Goal: Navigation & Orientation: Find specific page/section

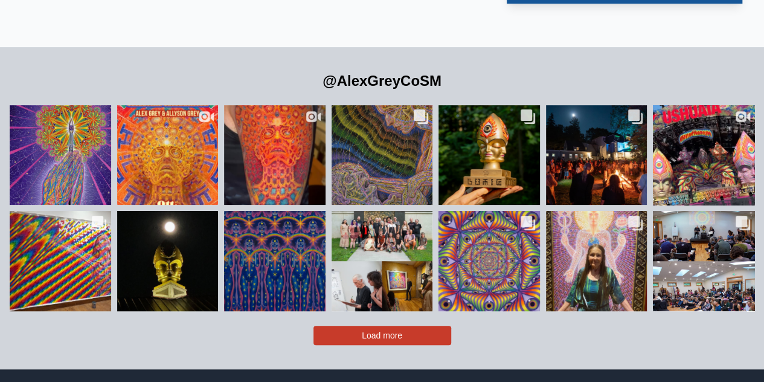
scroll to position [2452, 0]
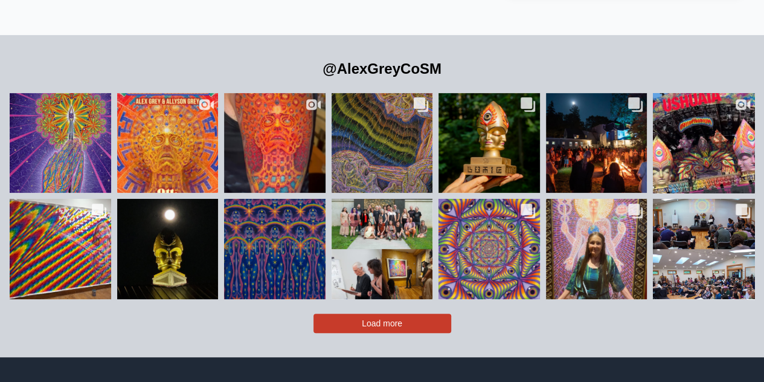
click at [396, 313] on button "Load more" at bounding box center [382, 322] width 138 height 19
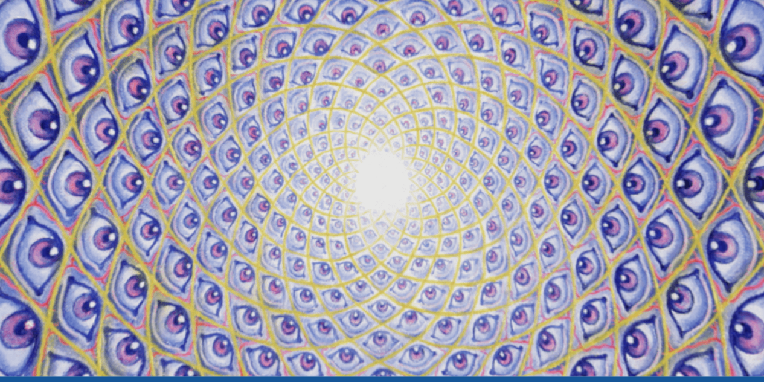
scroll to position [0, 0]
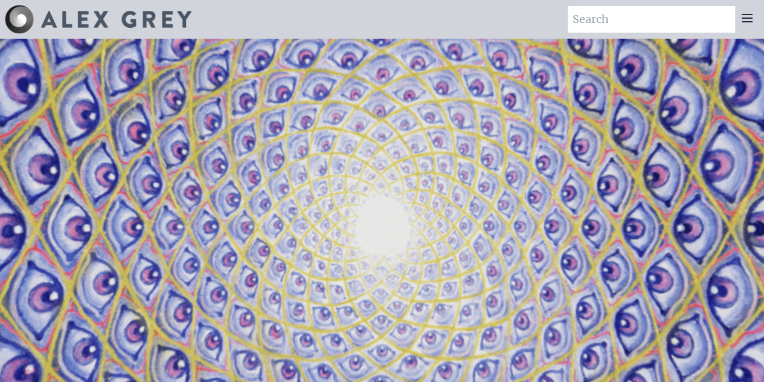
click at [747, 18] on icon at bounding box center [747, 17] width 10 height 7
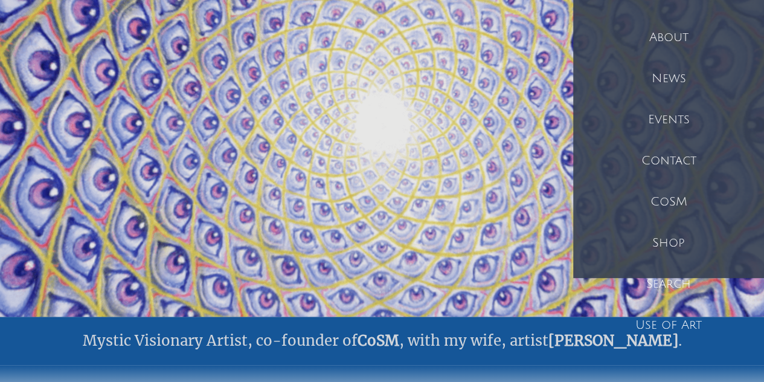
scroll to position [104, 0]
click at [692, 239] on div "Shop" at bounding box center [668, 242] width 191 height 41
